Goal: Find specific page/section: Find specific page/section

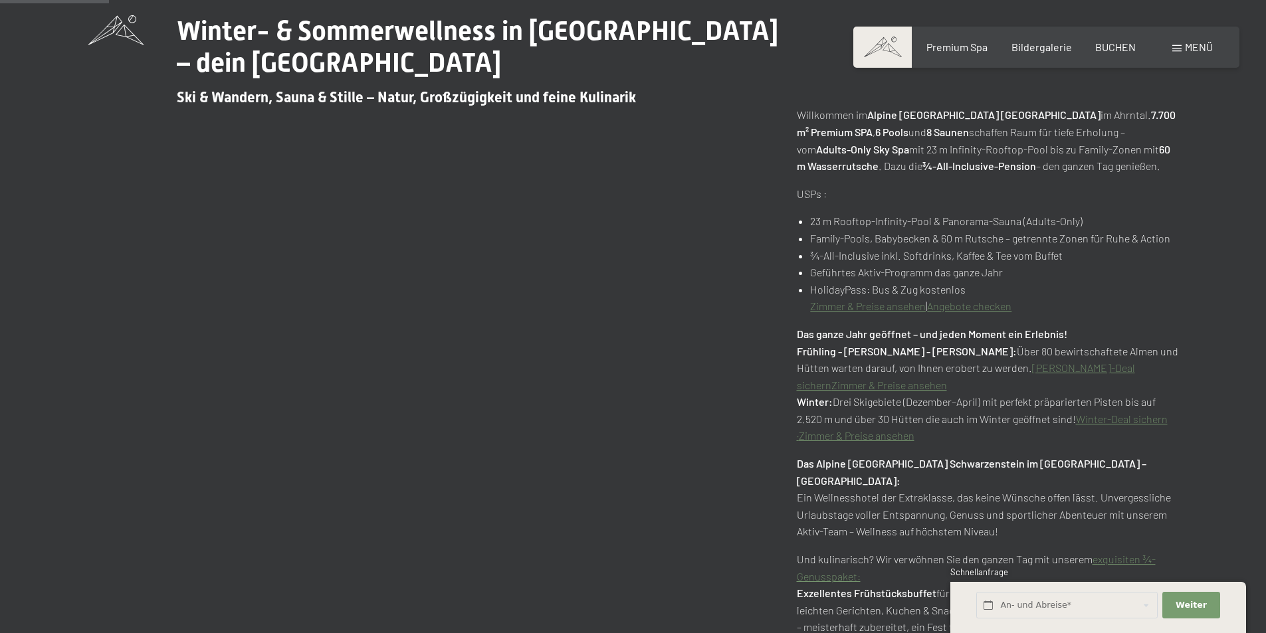
scroll to position [731, 0]
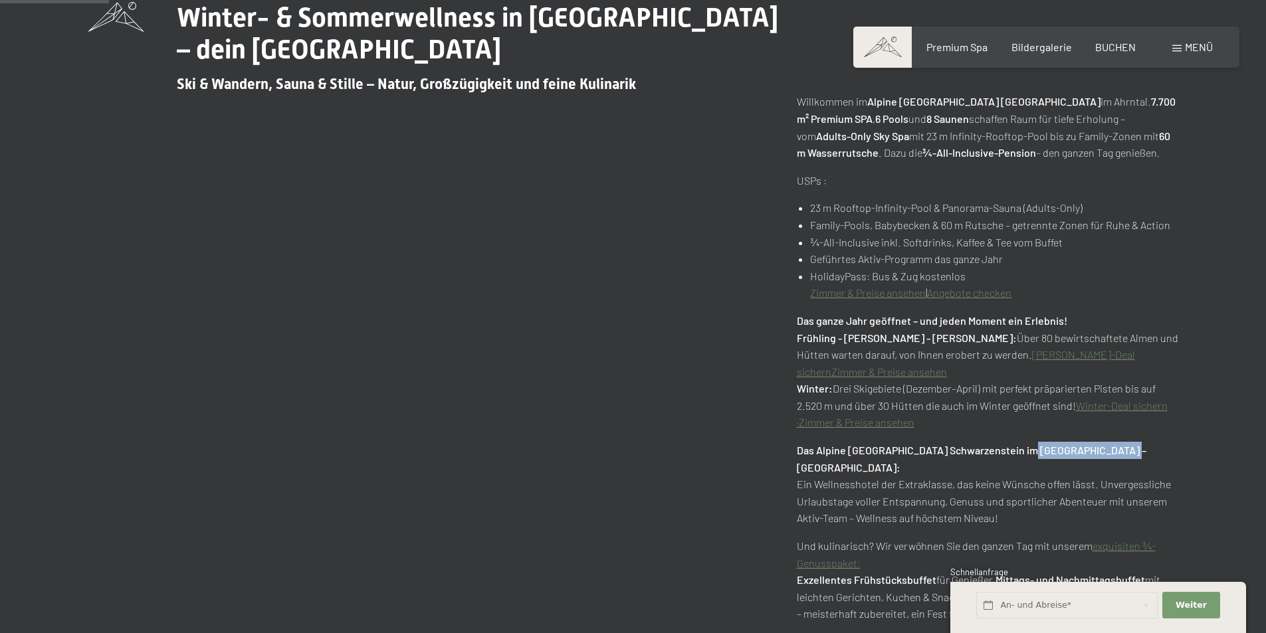
drag, startPoint x: 1021, startPoint y: 451, endPoint x: 1106, endPoint y: 452, distance: 85.1
click at [1106, 452] on strong "Das Alpine Luxury Spa Resort Schwarzenstein im Ahrntal – Südtirol:" at bounding box center [972, 459] width 350 height 30
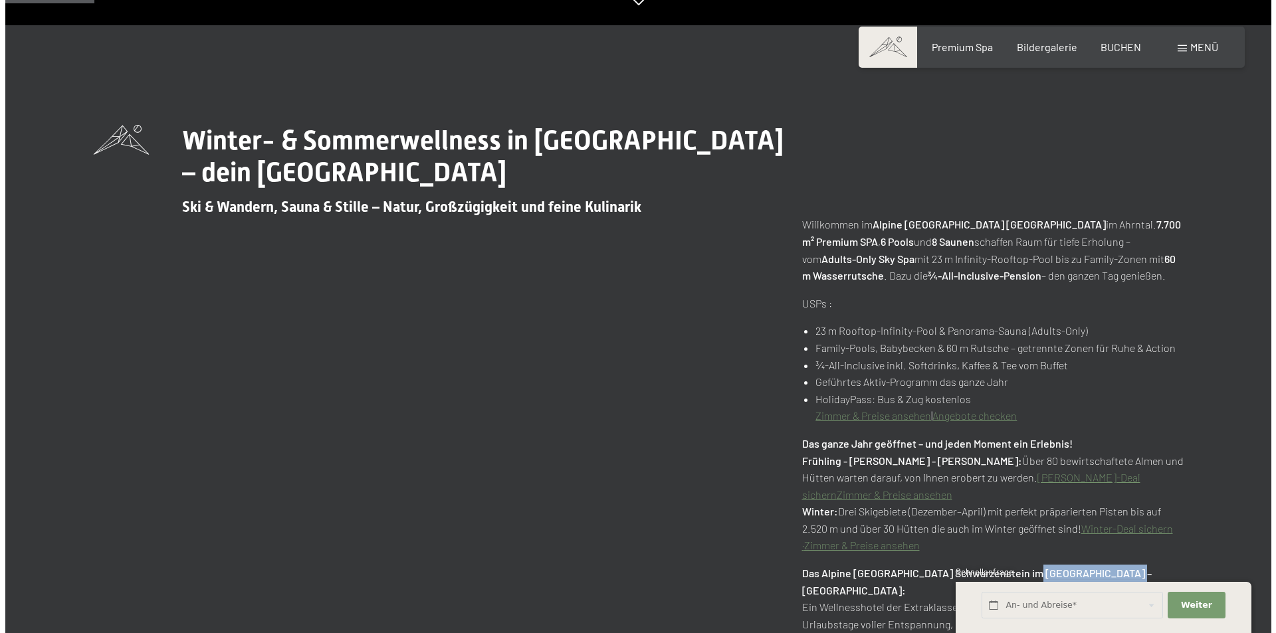
scroll to position [598, 0]
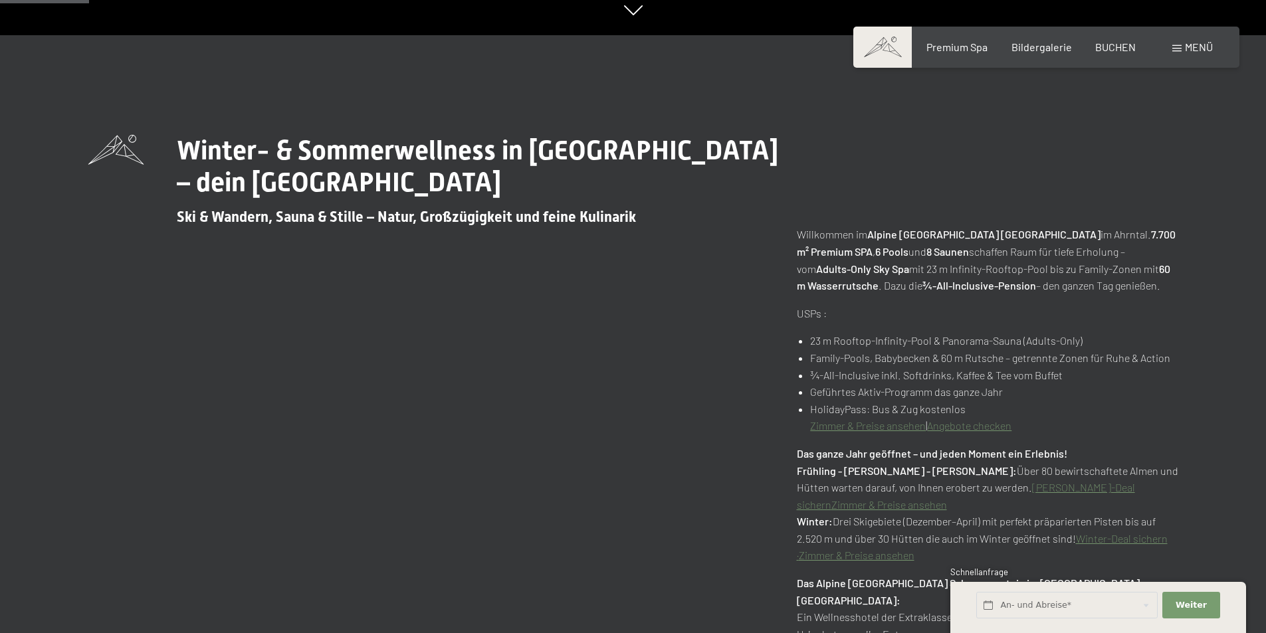
click at [1193, 52] on span "Menü" at bounding box center [1199, 47] width 28 height 13
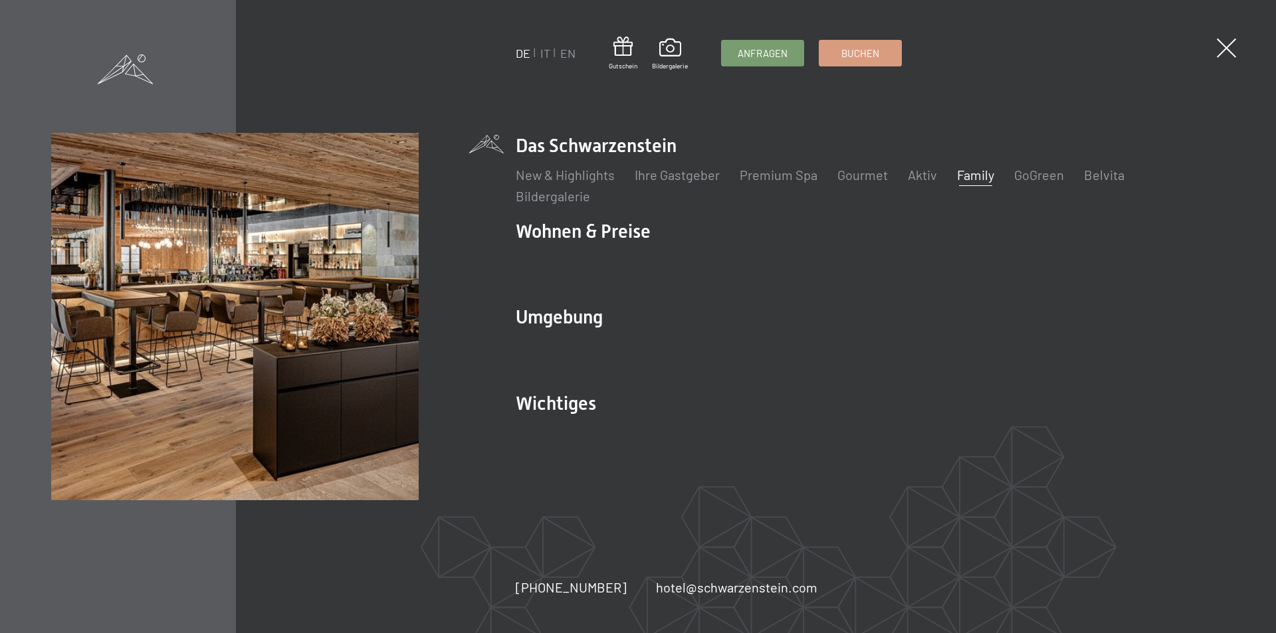
click at [967, 171] on link "Family" at bounding box center [975, 175] width 37 height 16
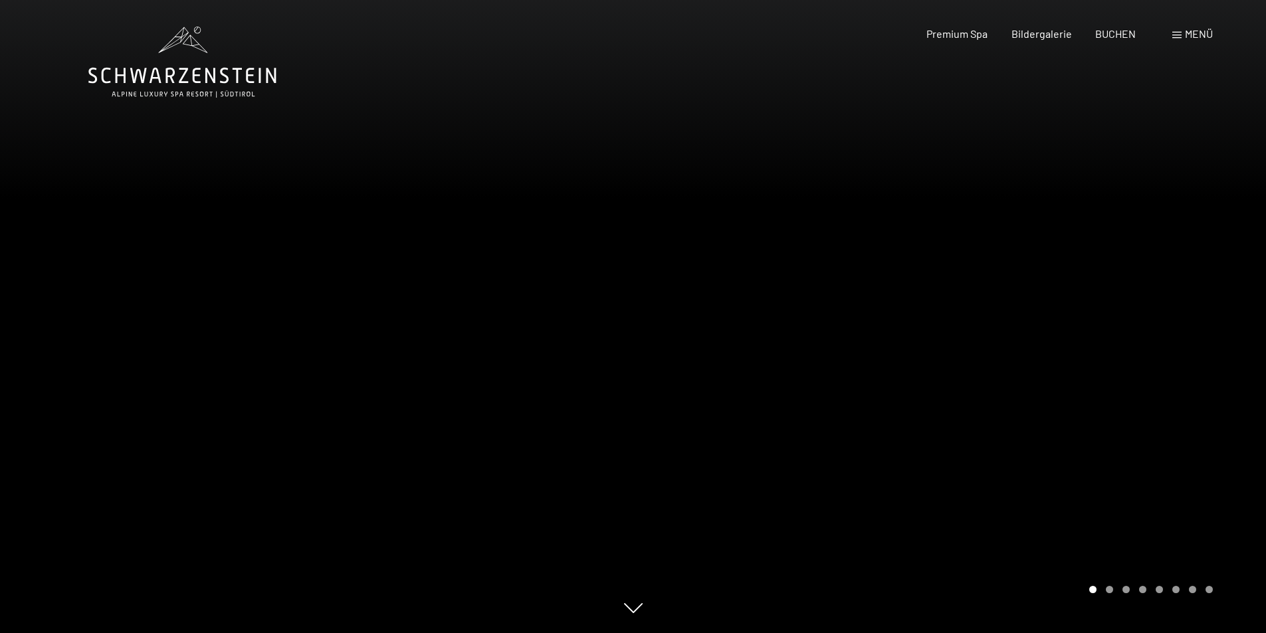
click at [1174, 33] on span at bounding box center [1176, 35] width 9 height 7
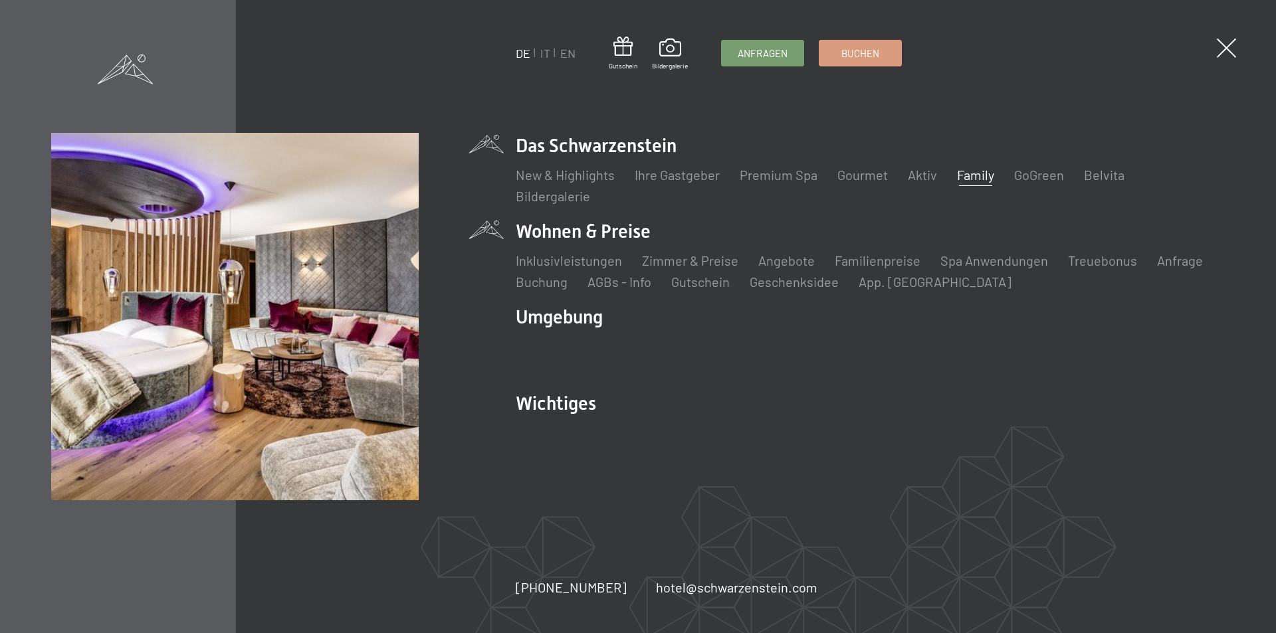
click at [629, 237] on li "Wohnen & Preise Inklusivleistungen Zimmer & Preise Liste Angebote Liste Familie…" at bounding box center [870, 255] width 709 height 72
click at [623, 233] on li "Wohnen & Preise Inklusivleistungen Zimmer & Preise Liste Angebote Liste Familie…" at bounding box center [870, 255] width 709 height 72
